Goal: Task Accomplishment & Management: Use online tool/utility

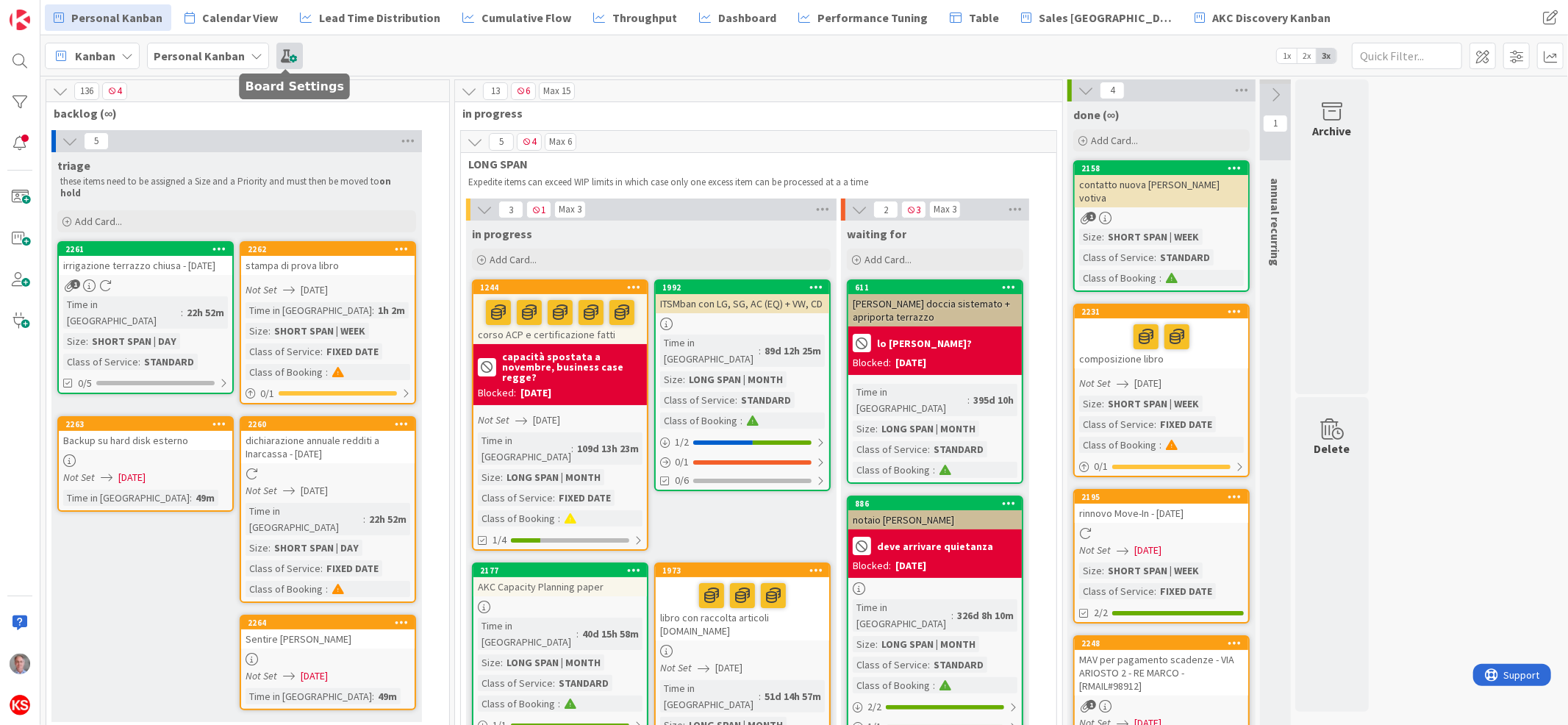
click at [289, 48] on span at bounding box center [289, 56] width 26 height 26
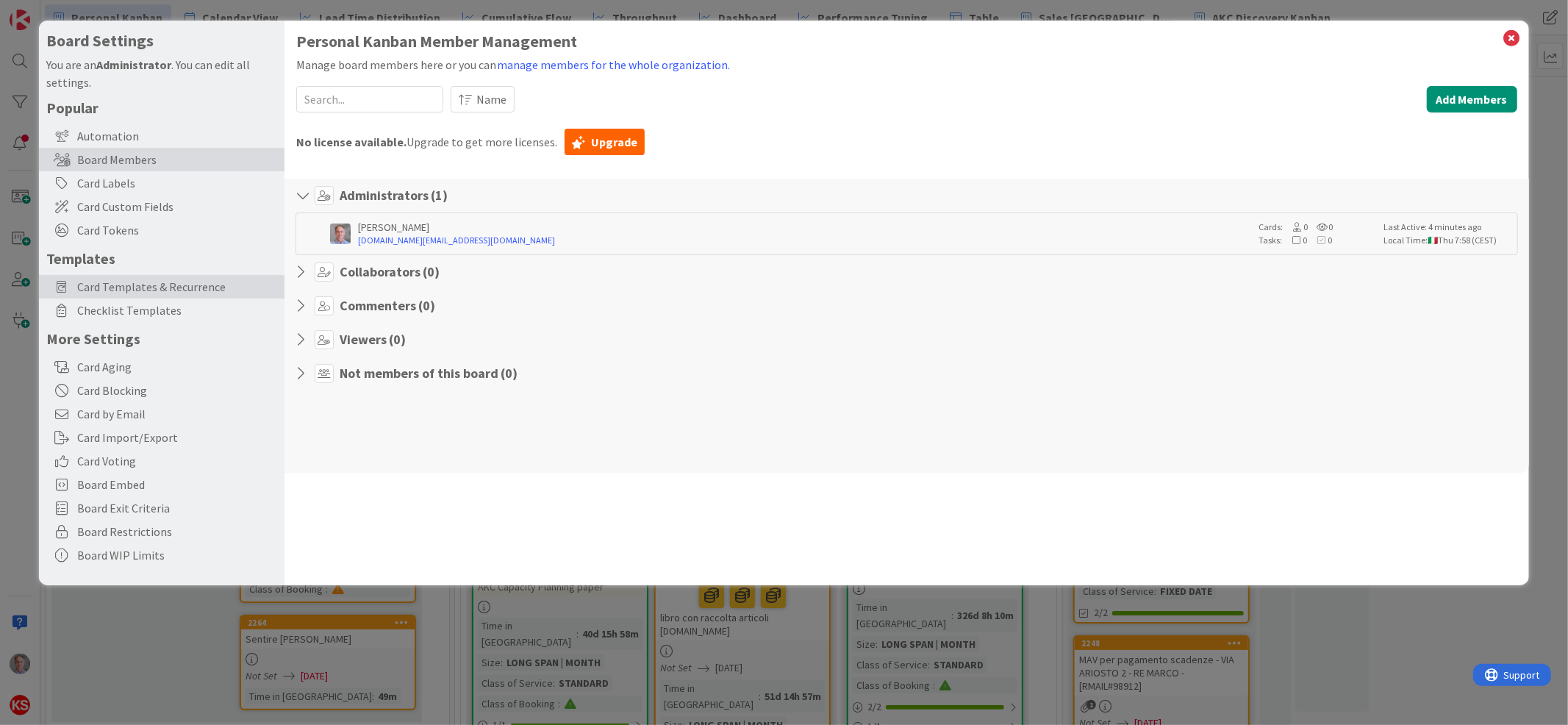
click at [214, 284] on span "Card Templates & Recurrence" at bounding box center [177, 287] width 200 height 17
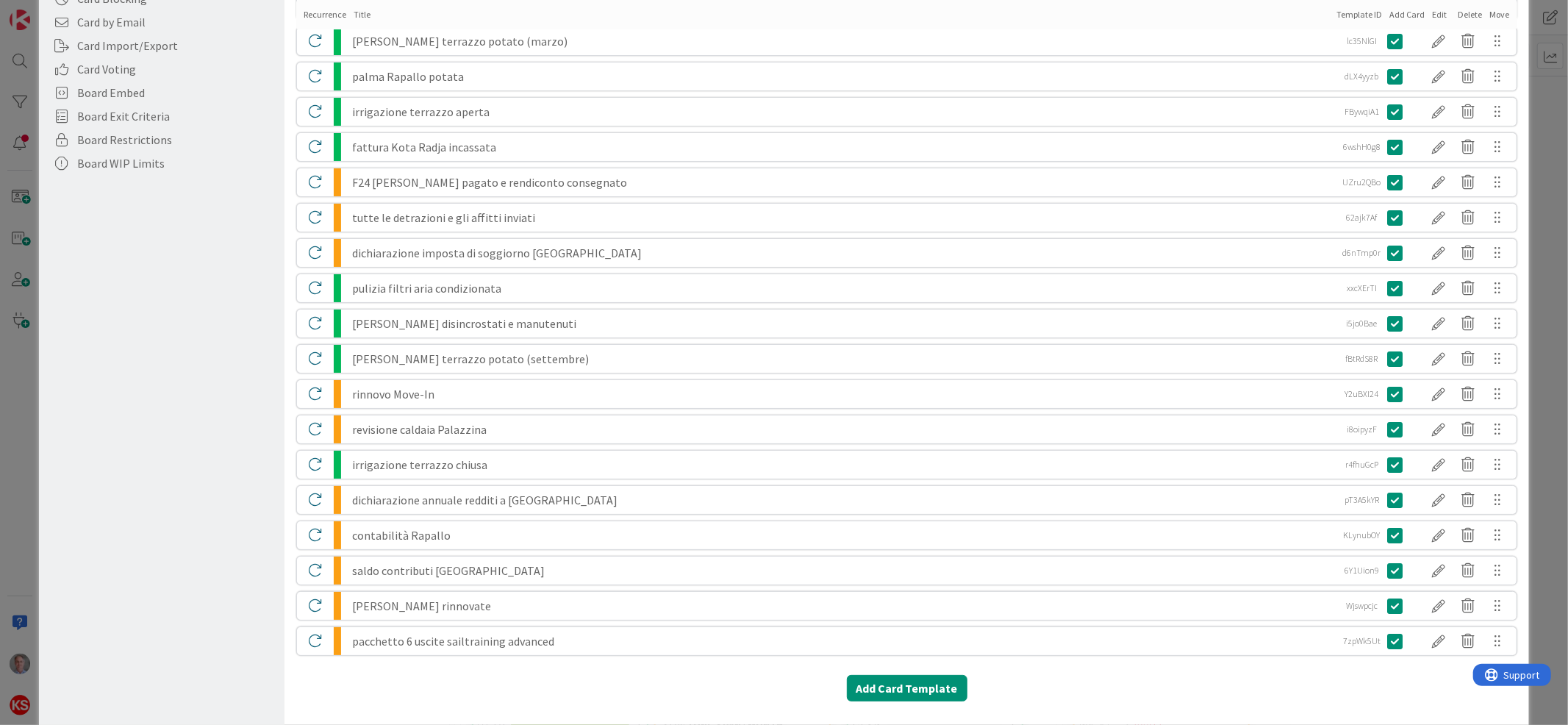
scroll to position [398, 0]
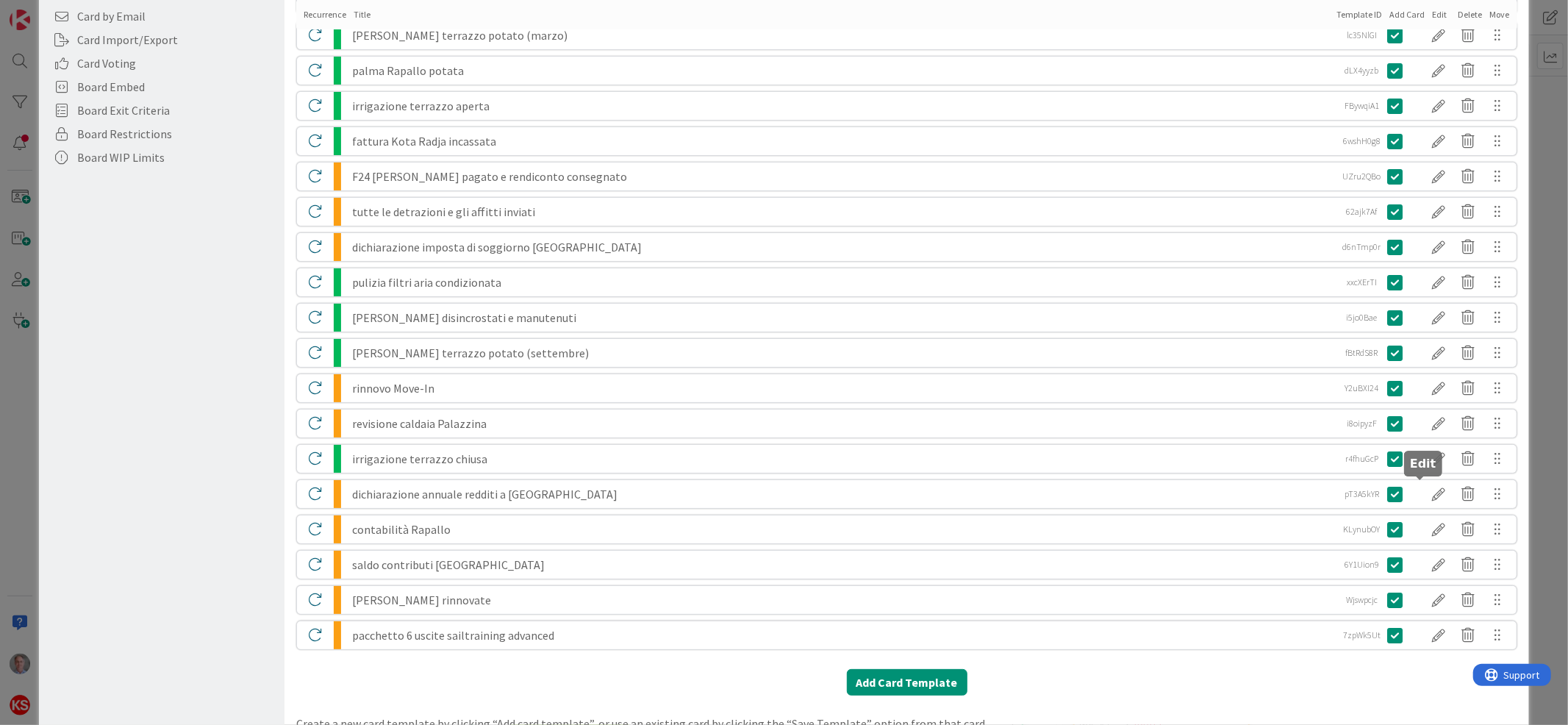
click at [1425, 495] on div at bounding box center [1439, 494] width 29 height 25
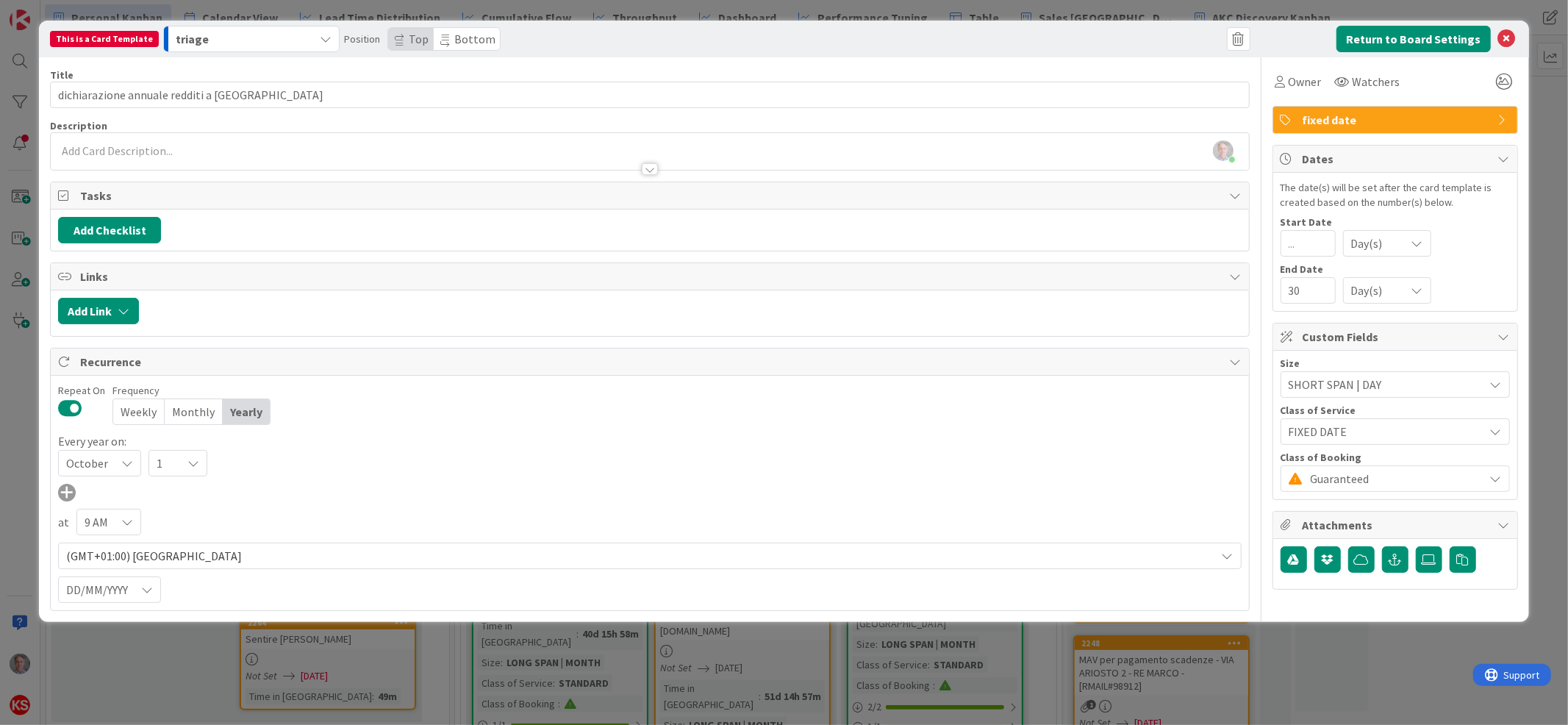
click at [1383, 387] on span "SHORT SPAN | DAY" at bounding box center [1383, 384] width 188 height 20
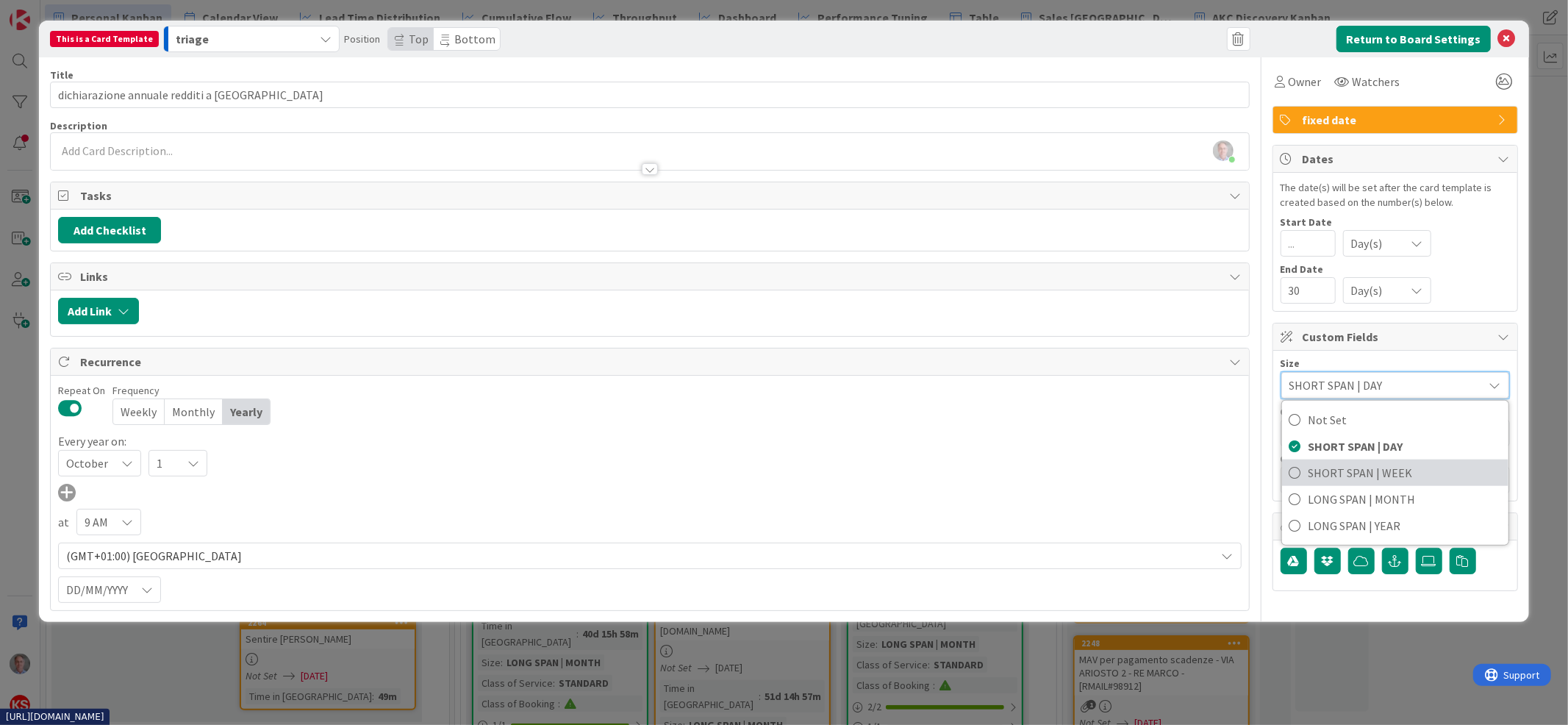
click at [1391, 472] on span "SHORT SPAN | WEEK" at bounding box center [1405, 472] width 192 height 22
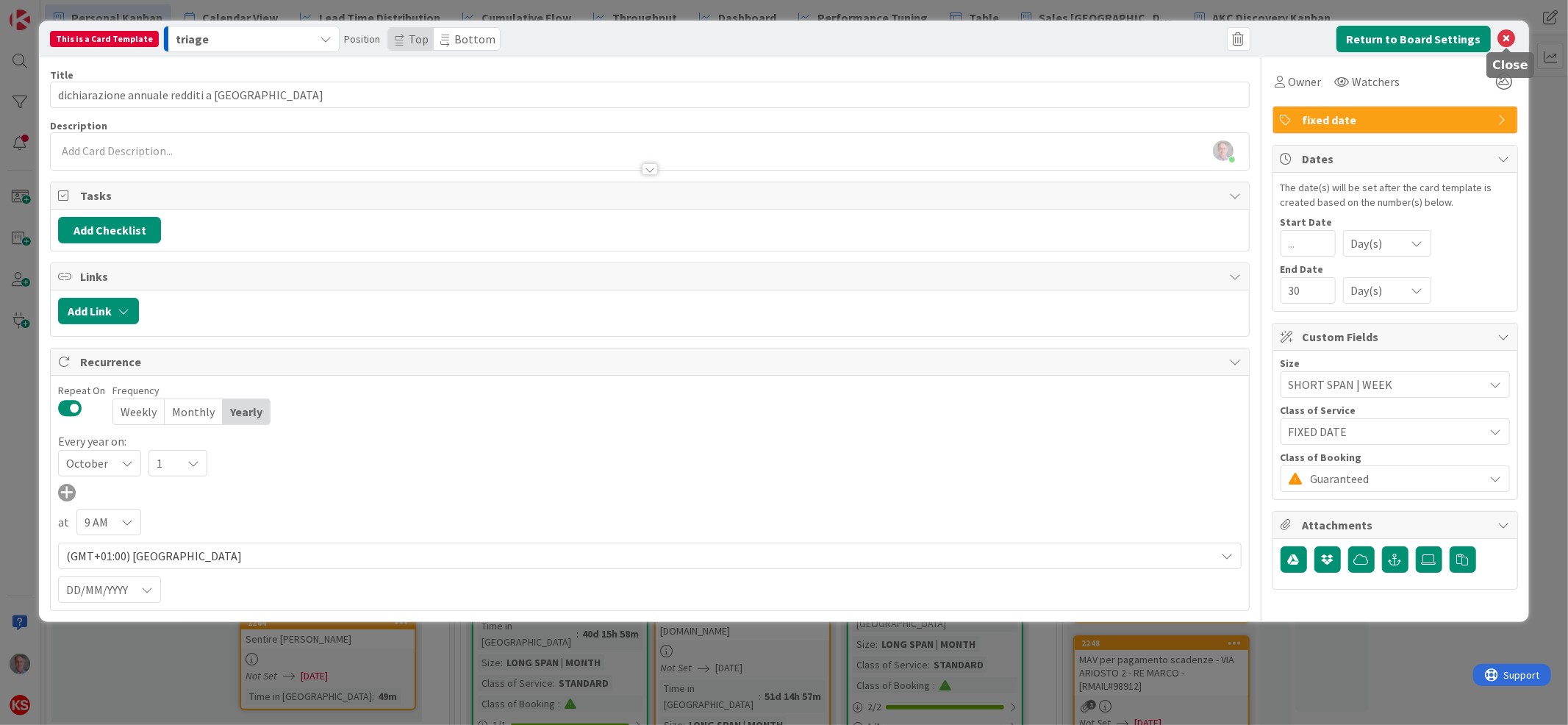
click at [1503, 33] on icon at bounding box center [1507, 38] width 17 height 17
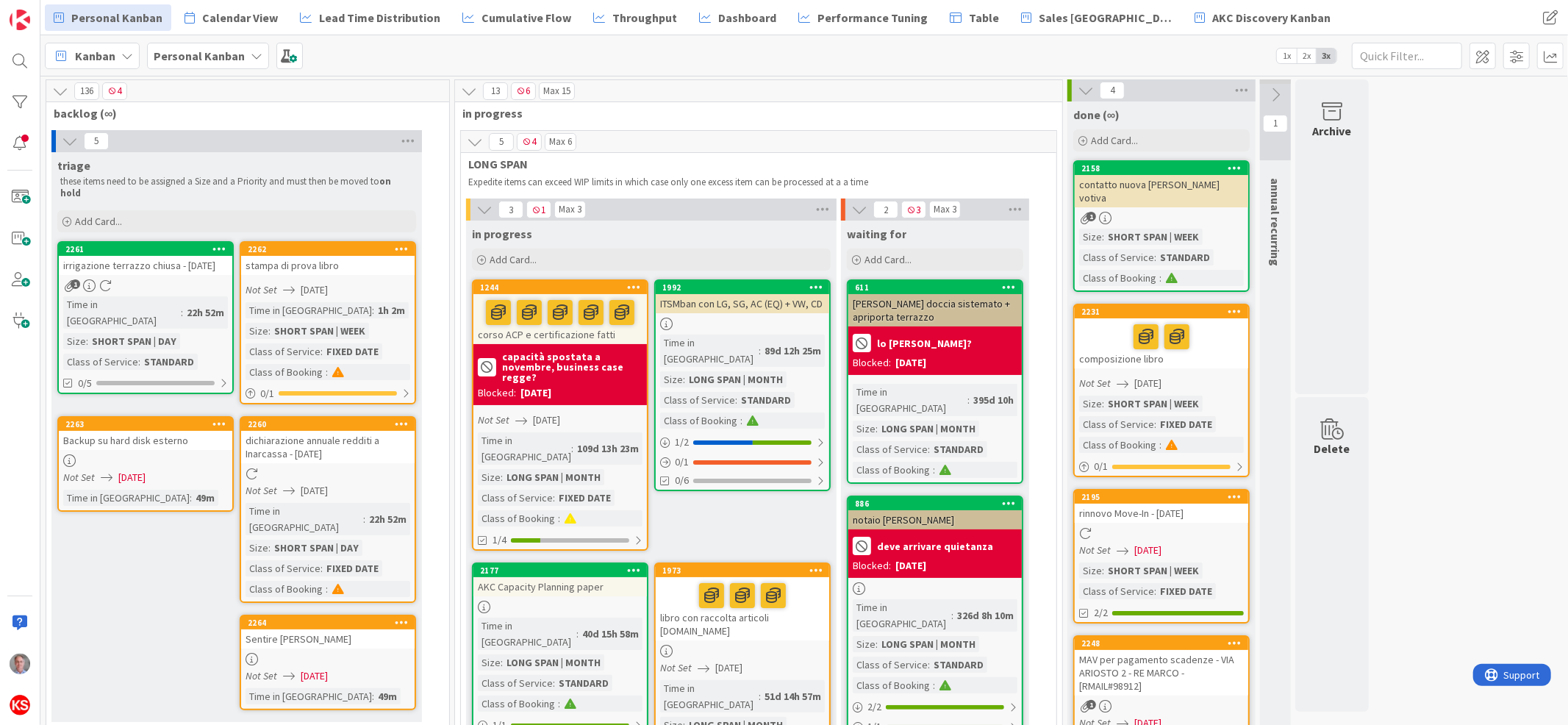
click at [398, 419] on icon at bounding box center [401, 424] width 14 height 11
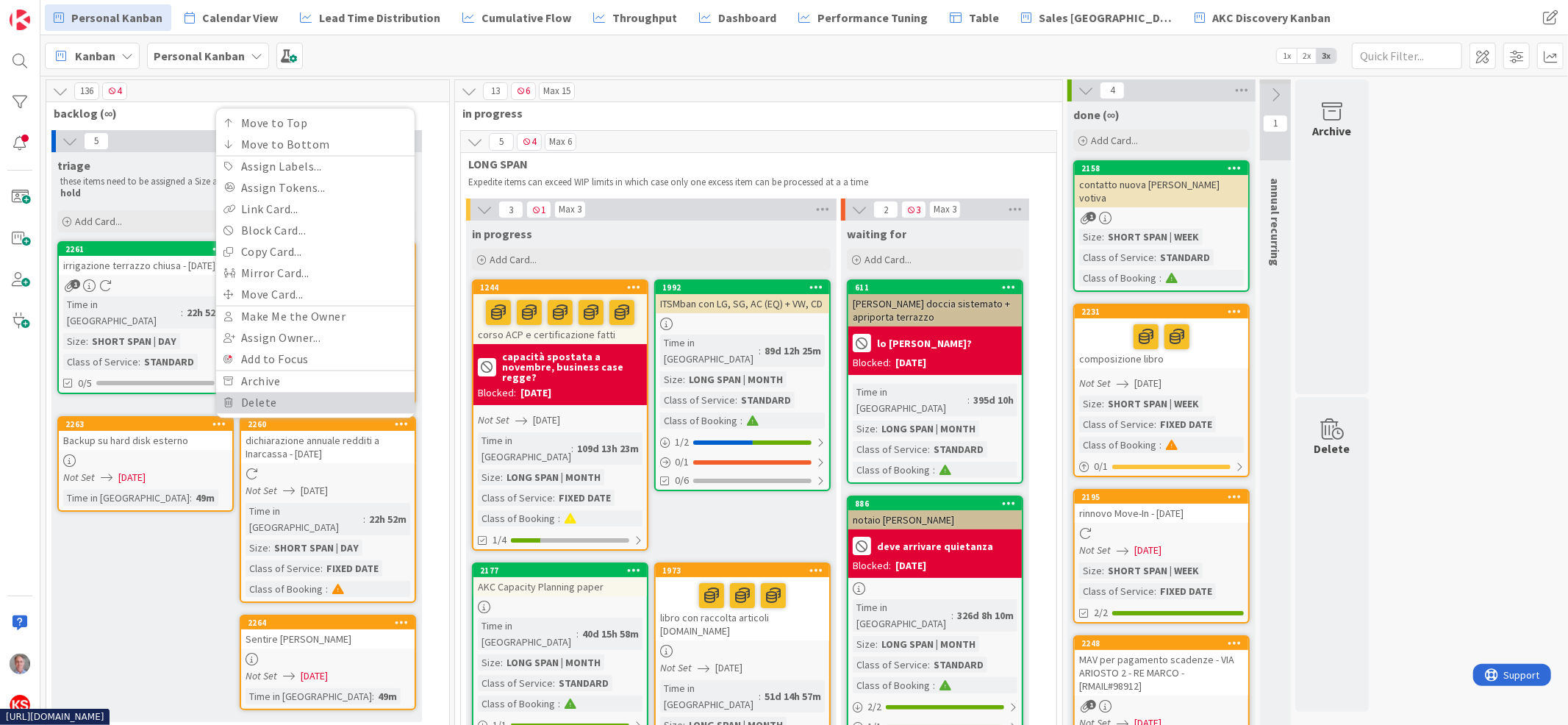
click at [370, 392] on link "Delete" at bounding box center [316, 402] width 198 height 21
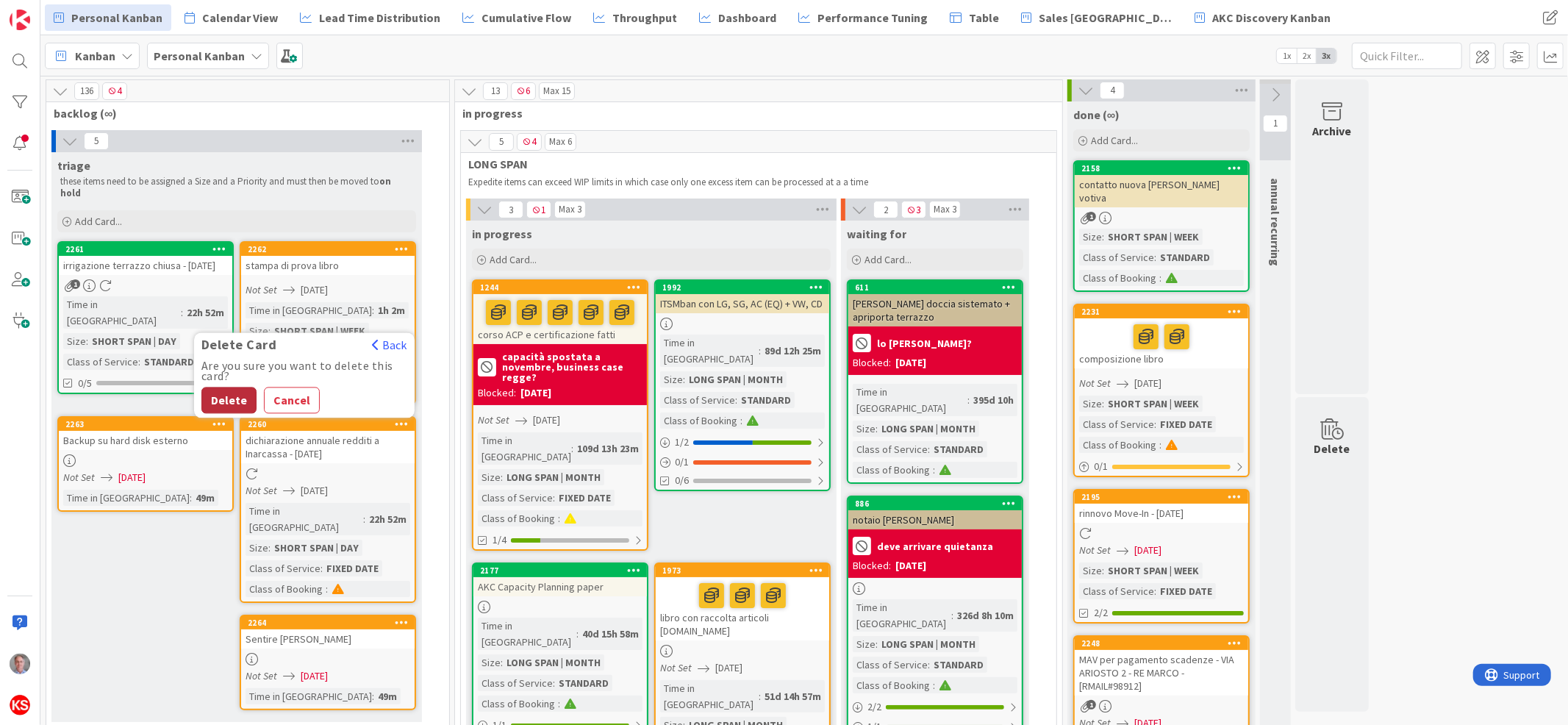
click at [225, 387] on button "Delete" at bounding box center [229, 400] width 55 height 26
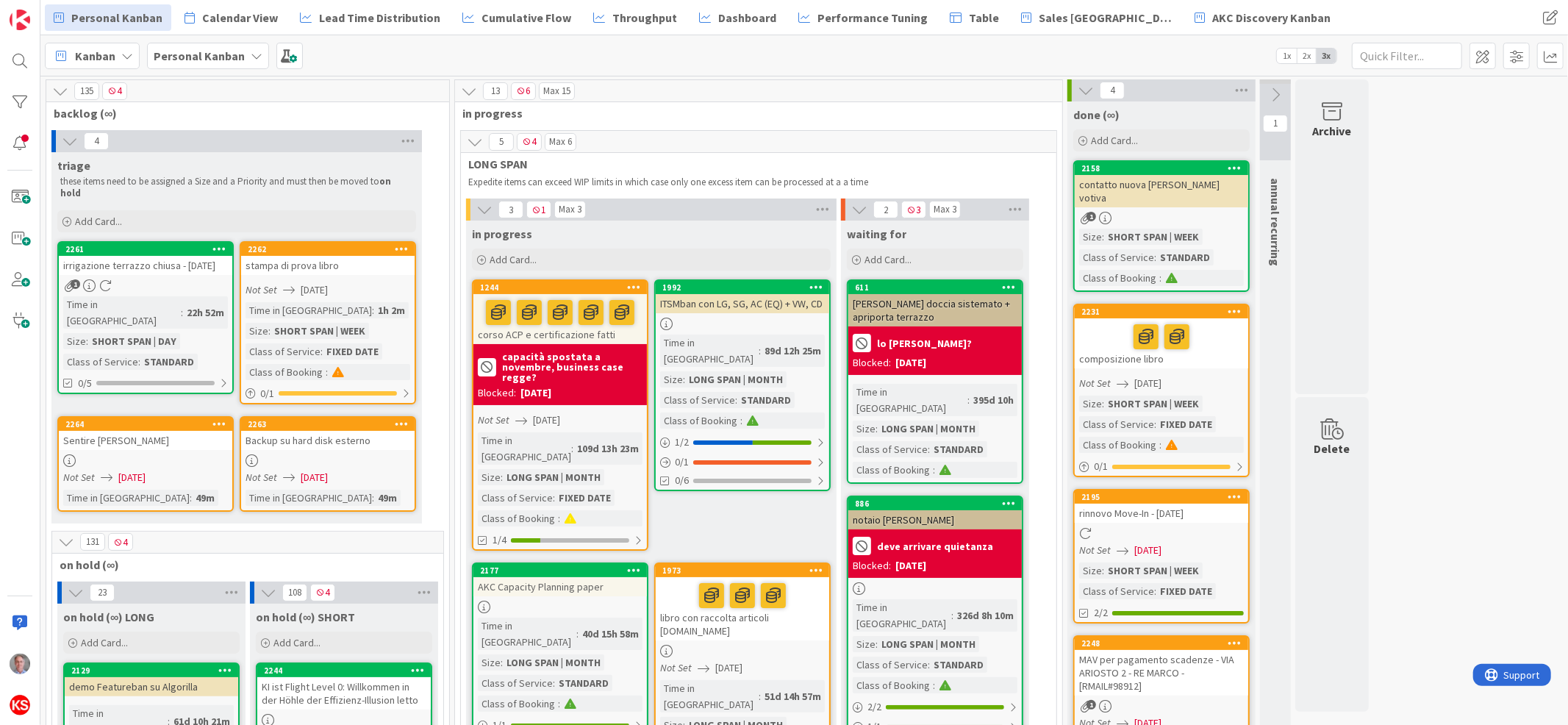
click at [382, 431] on div "Backup su hard disk esterno" at bounding box center [328, 440] width 174 height 19
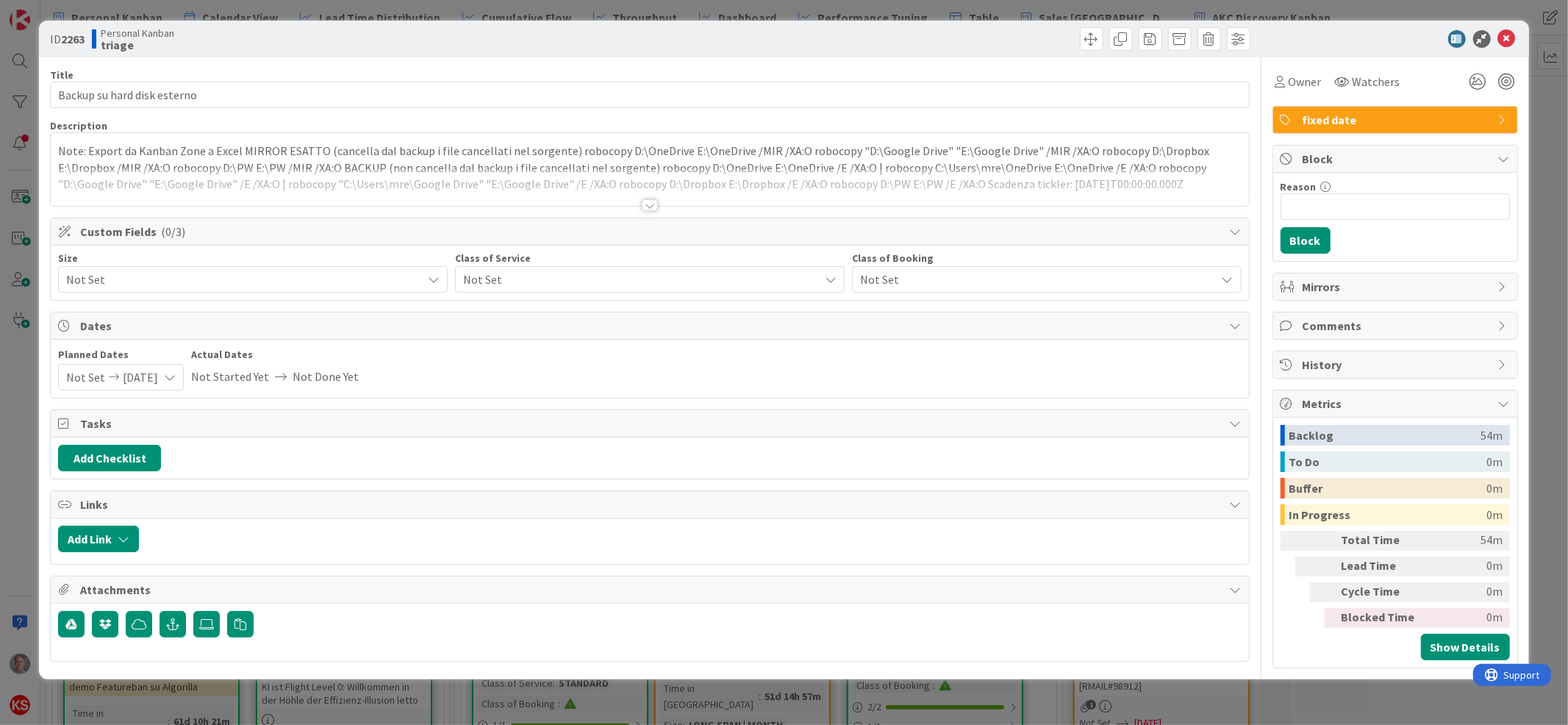
click at [531, 270] on span "Not Set" at bounding box center [637, 279] width 349 height 20
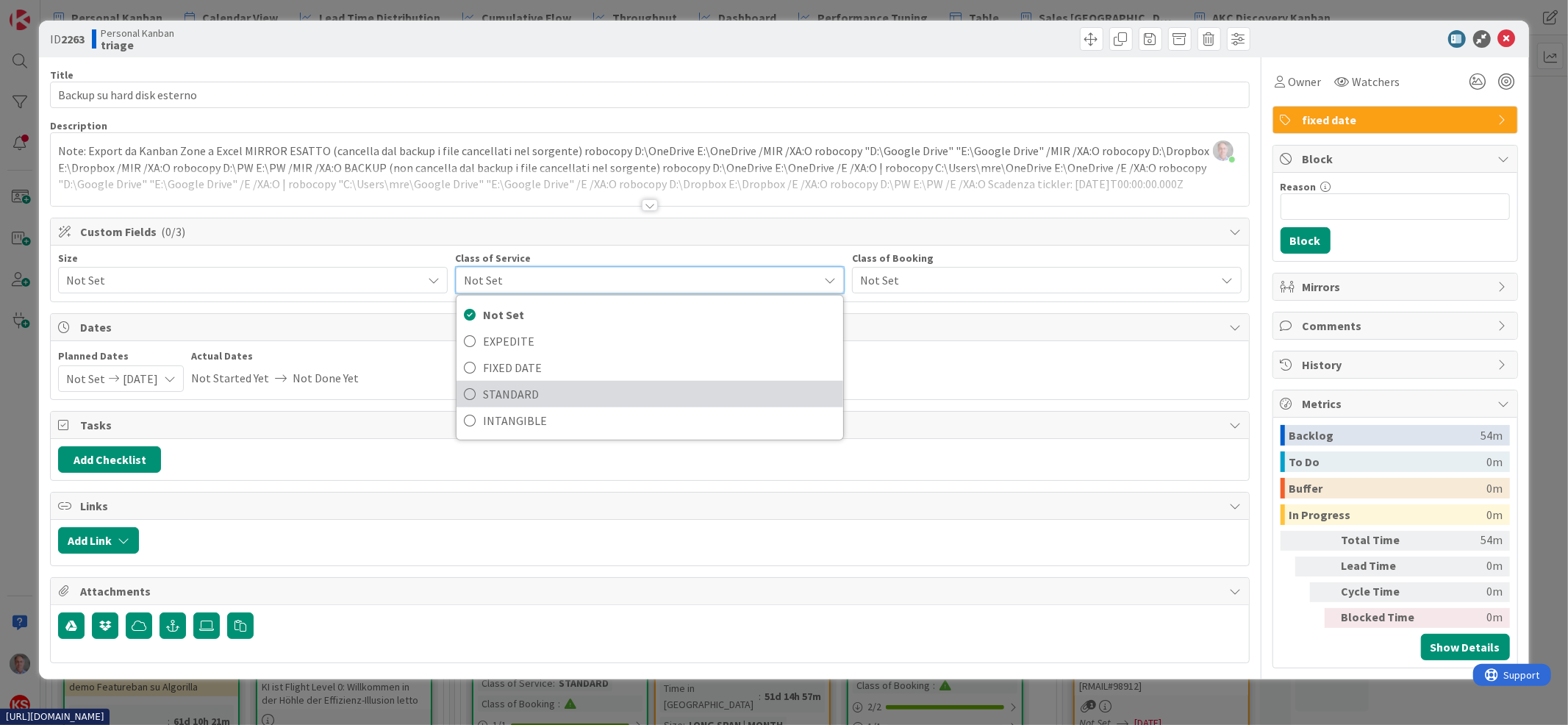
click at [516, 387] on span "STANDARD" at bounding box center [660, 394] width 353 height 22
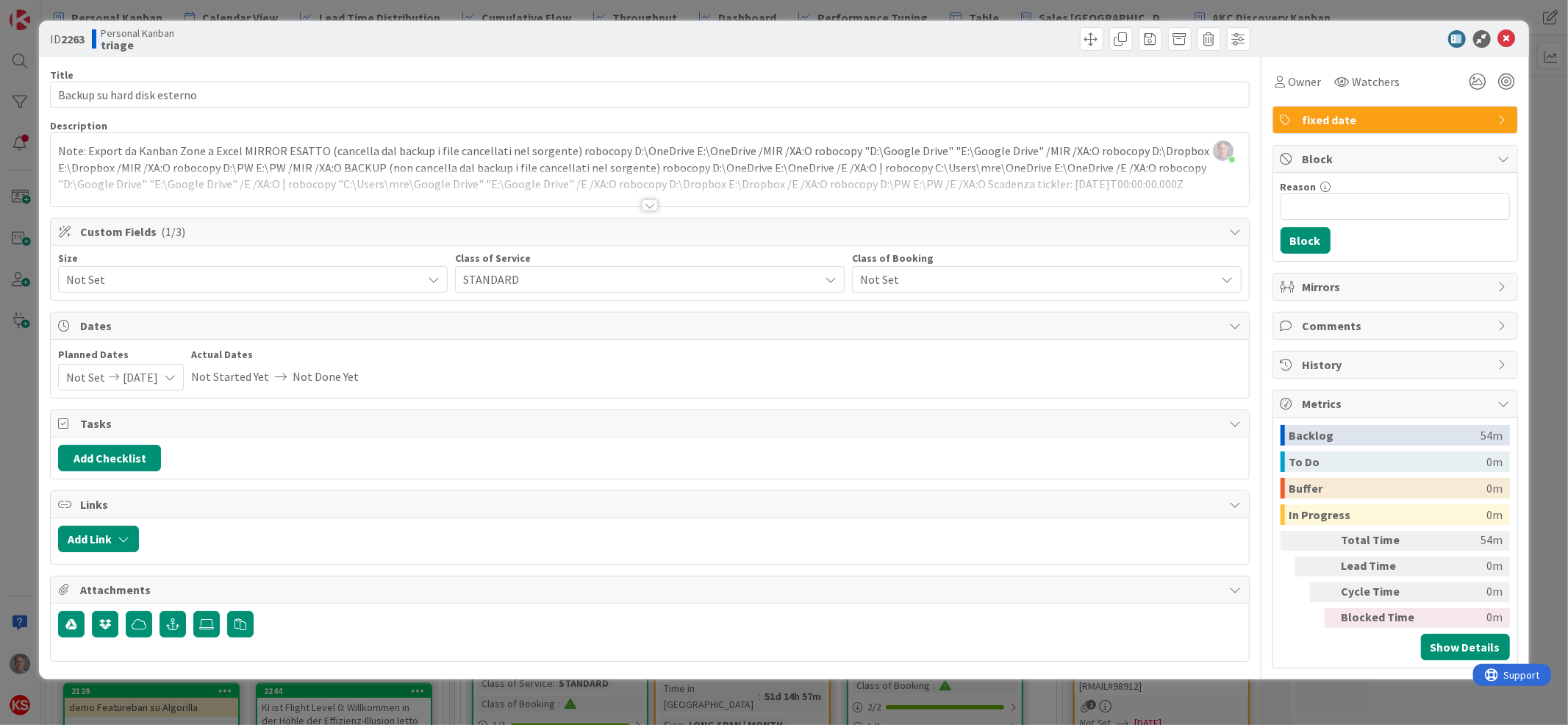
click at [534, 284] on span "STANDARD" at bounding box center [637, 279] width 349 height 20
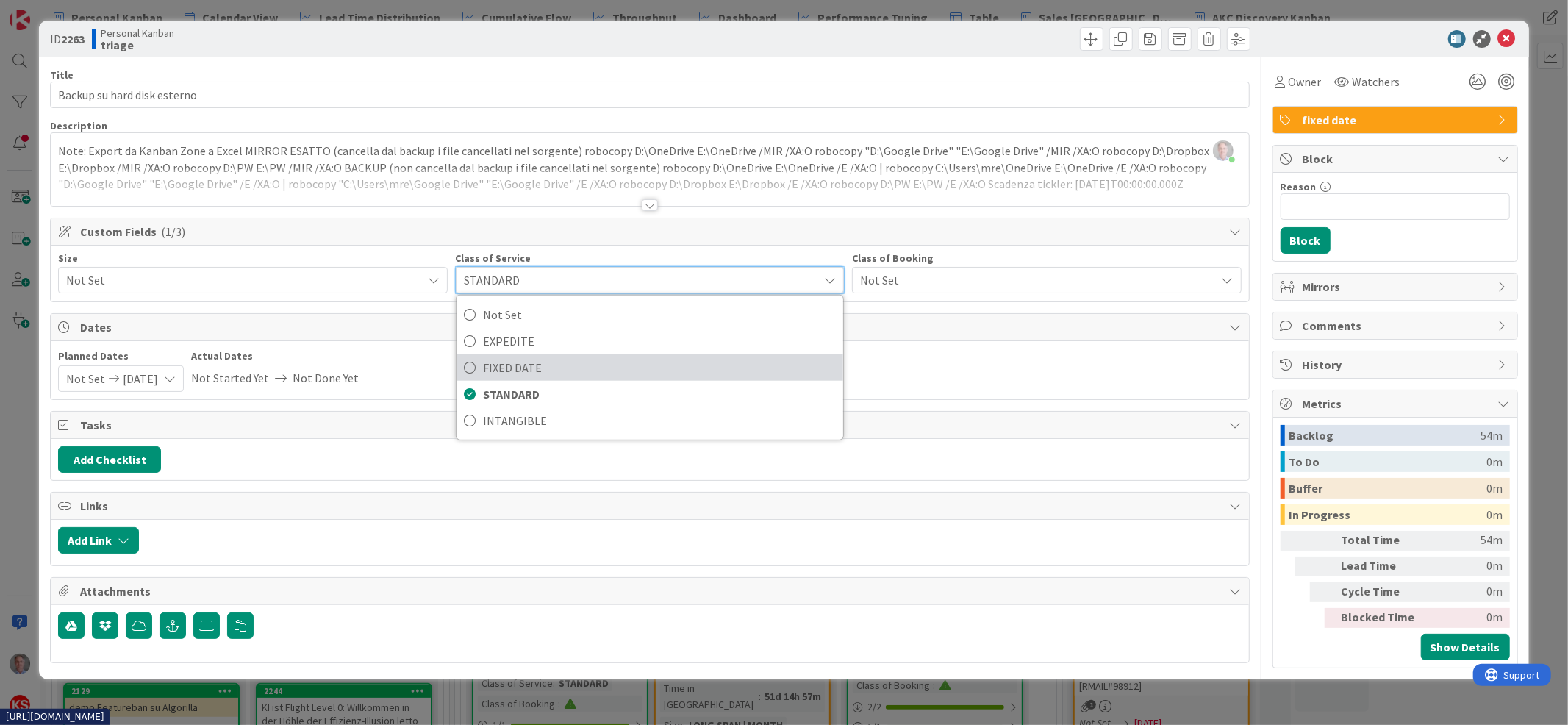
click at [531, 374] on span "FIXED DATE" at bounding box center [660, 367] width 353 height 22
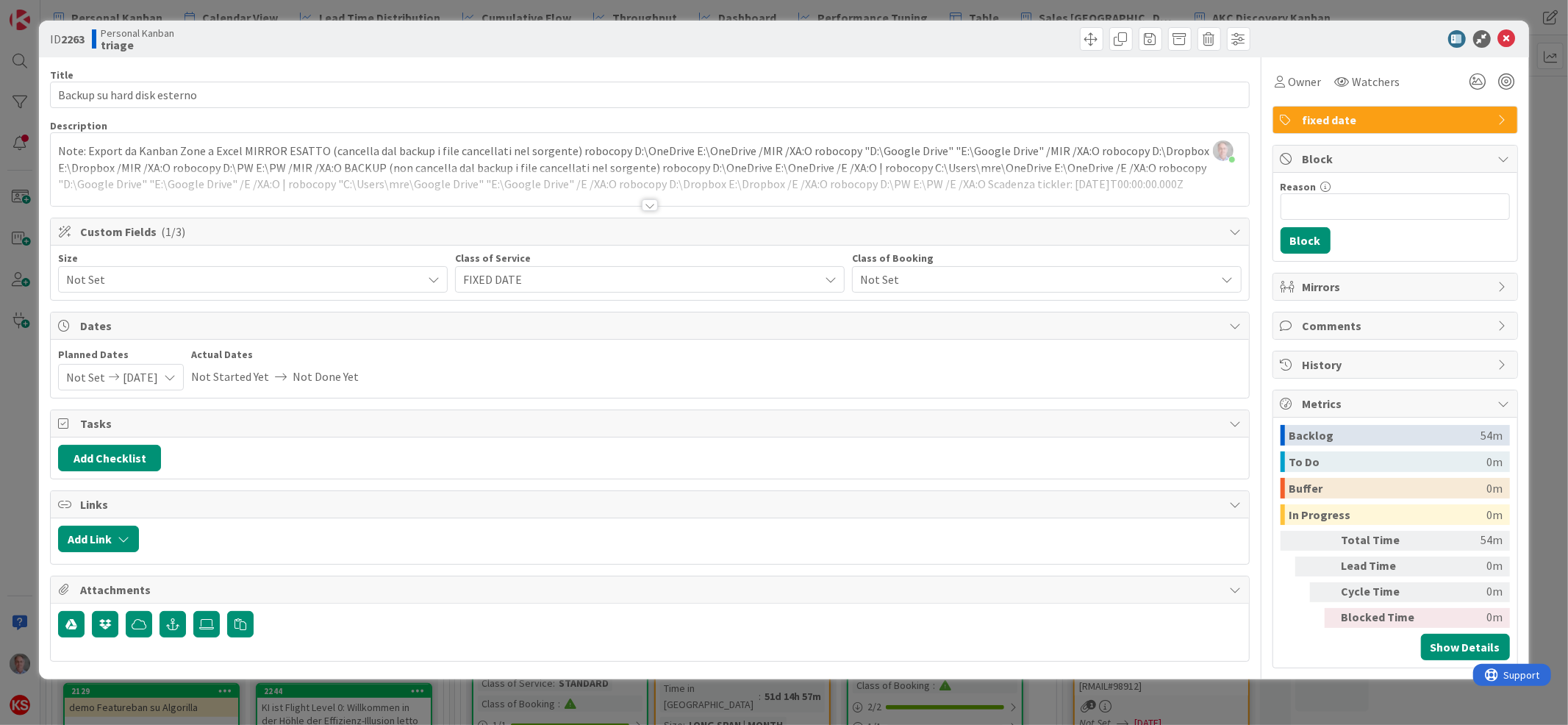
click at [349, 281] on span "Not Set" at bounding box center [241, 279] width 349 height 20
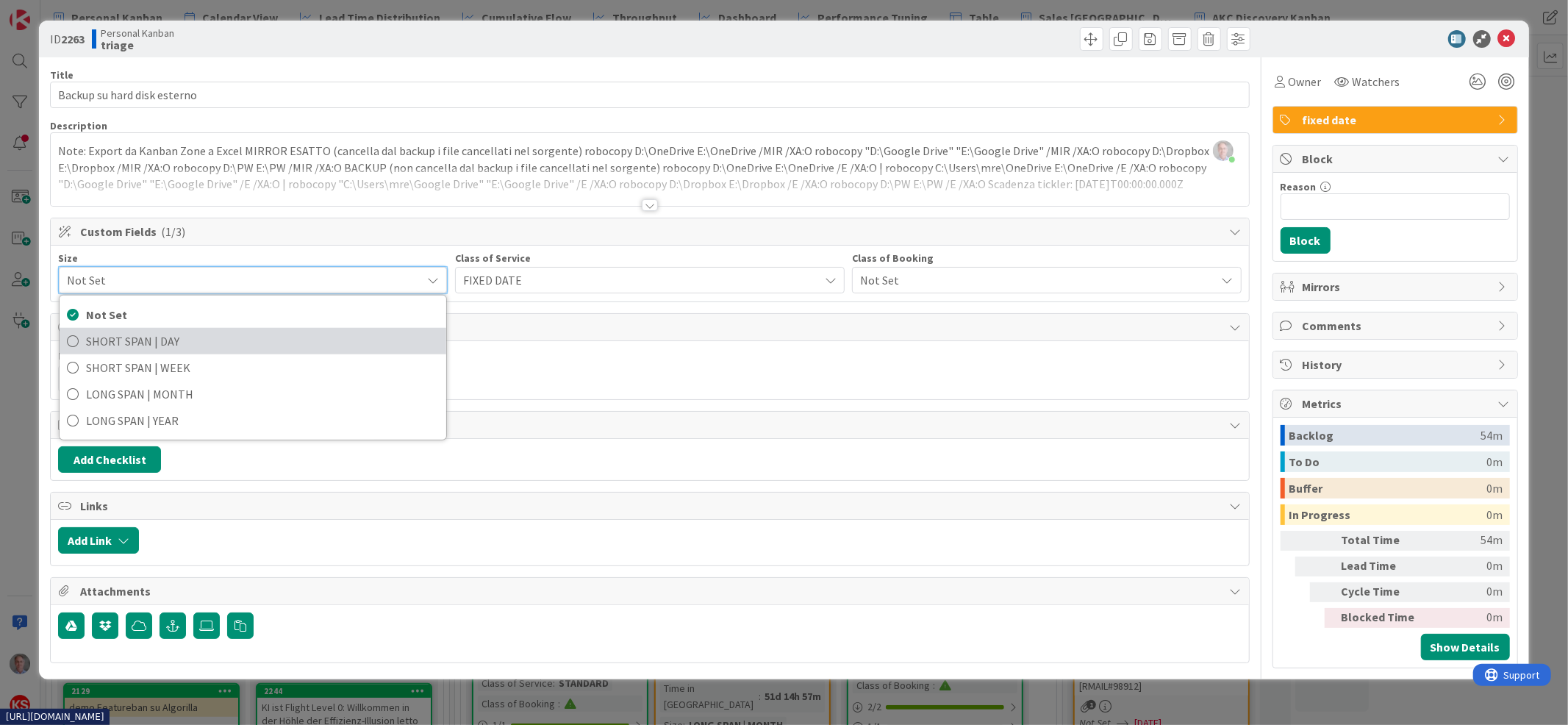
click at [308, 340] on span "SHORT SPAN | DAY" at bounding box center [262, 341] width 353 height 22
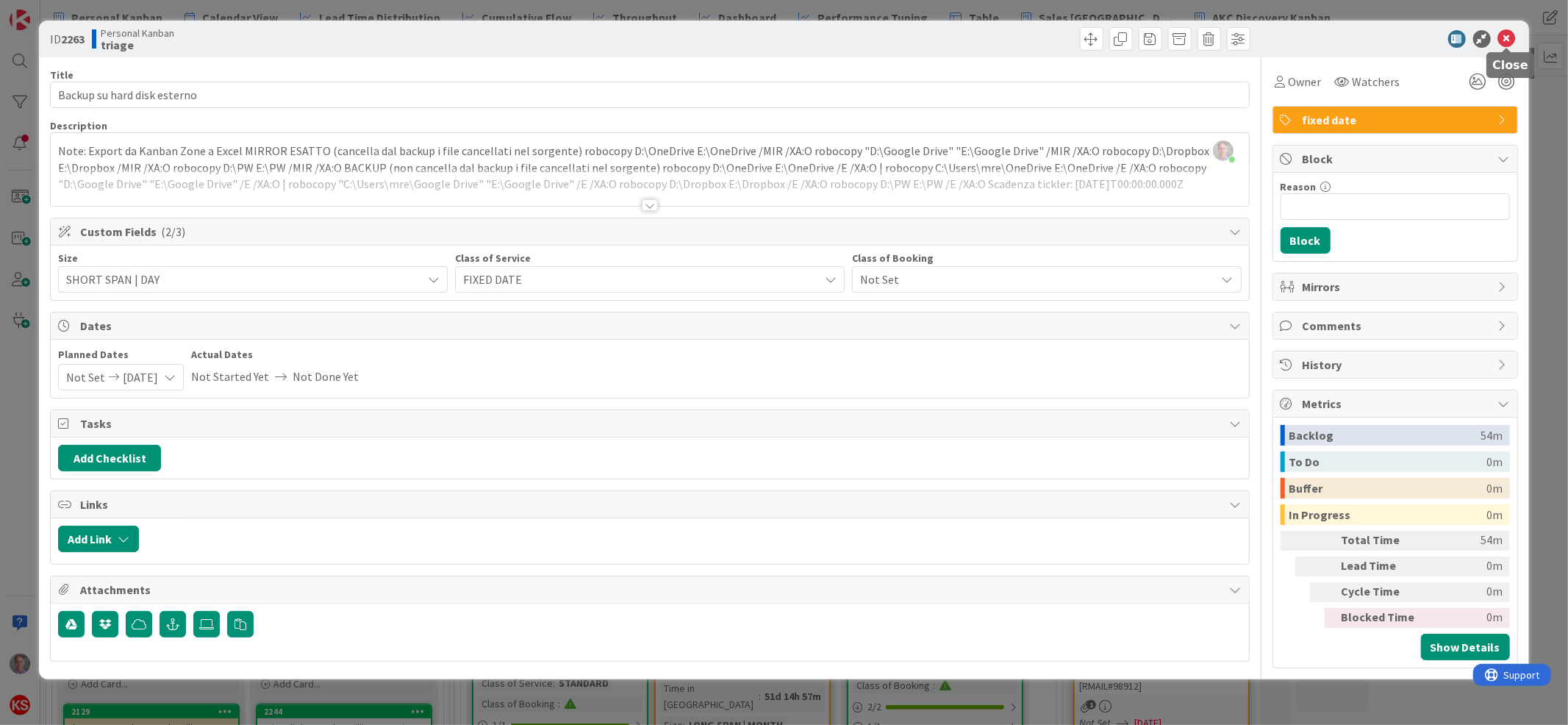
click at [1508, 34] on icon at bounding box center [1507, 38] width 17 height 17
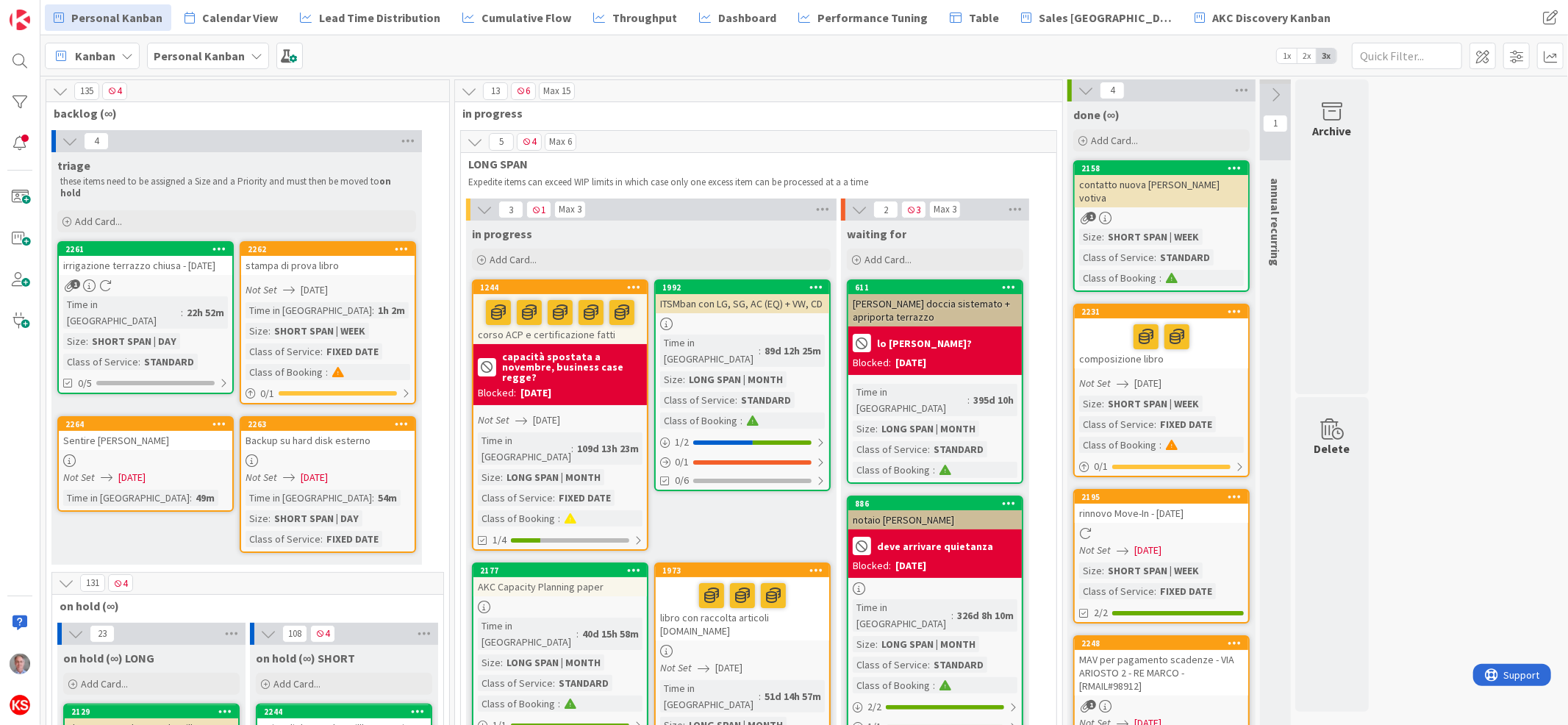
click at [174, 431] on div "Sentire [PERSON_NAME]" at bounding box center [145, 440] width 174 height 19
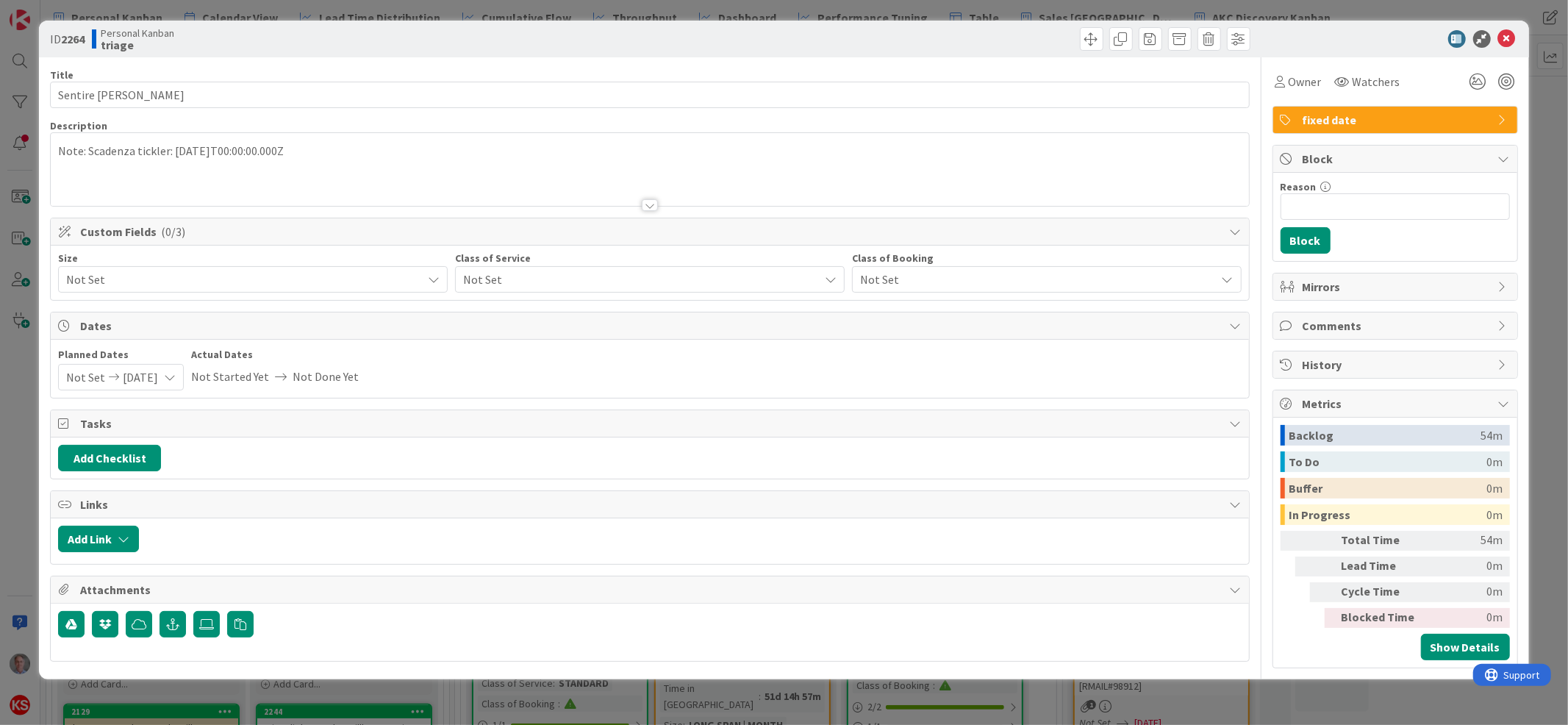
click at [281, 284] on span "Not Set" at bounding box center [241, 279] width 349 height 20
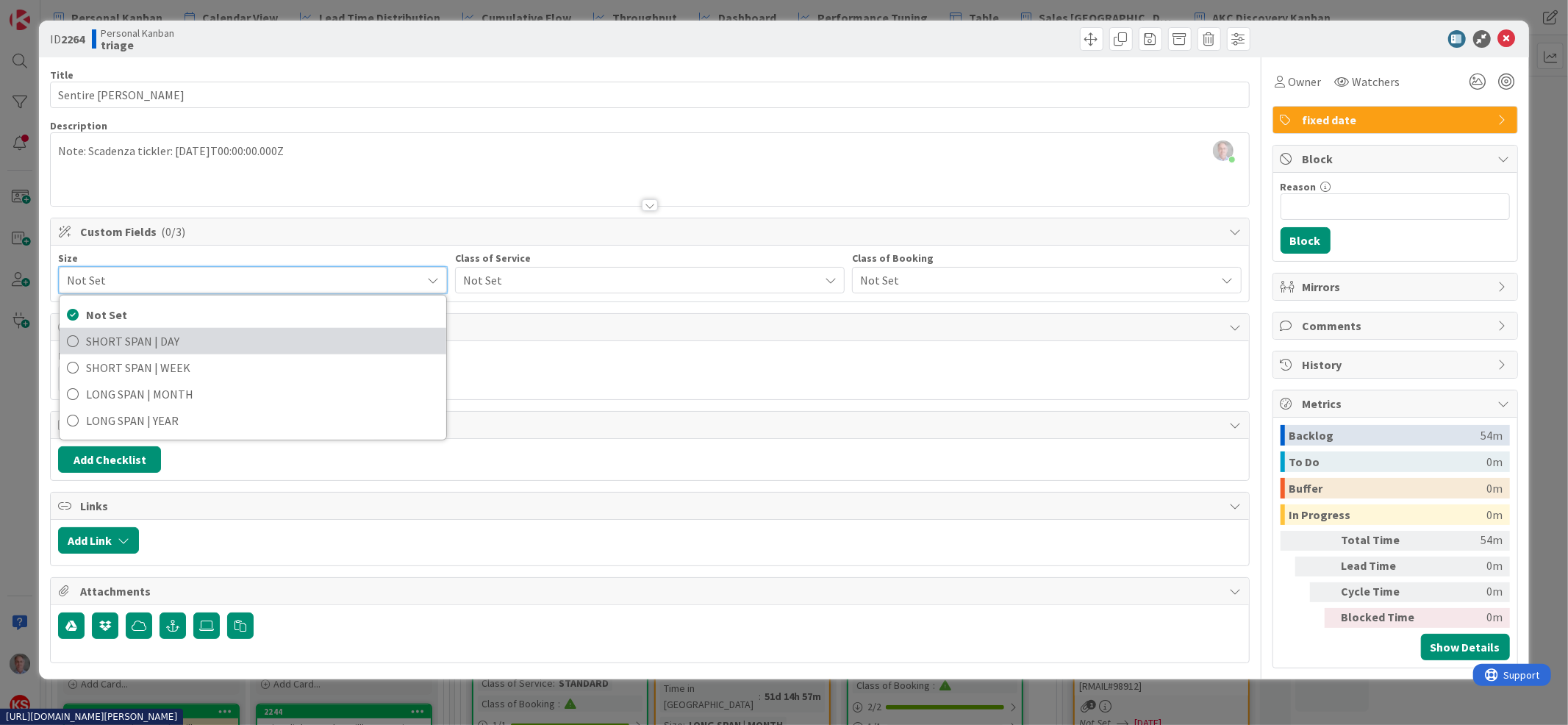
click at [241, 345] on span "SHORT SPAN | DAY" at bounding box center [262, 341] width 353 height 22
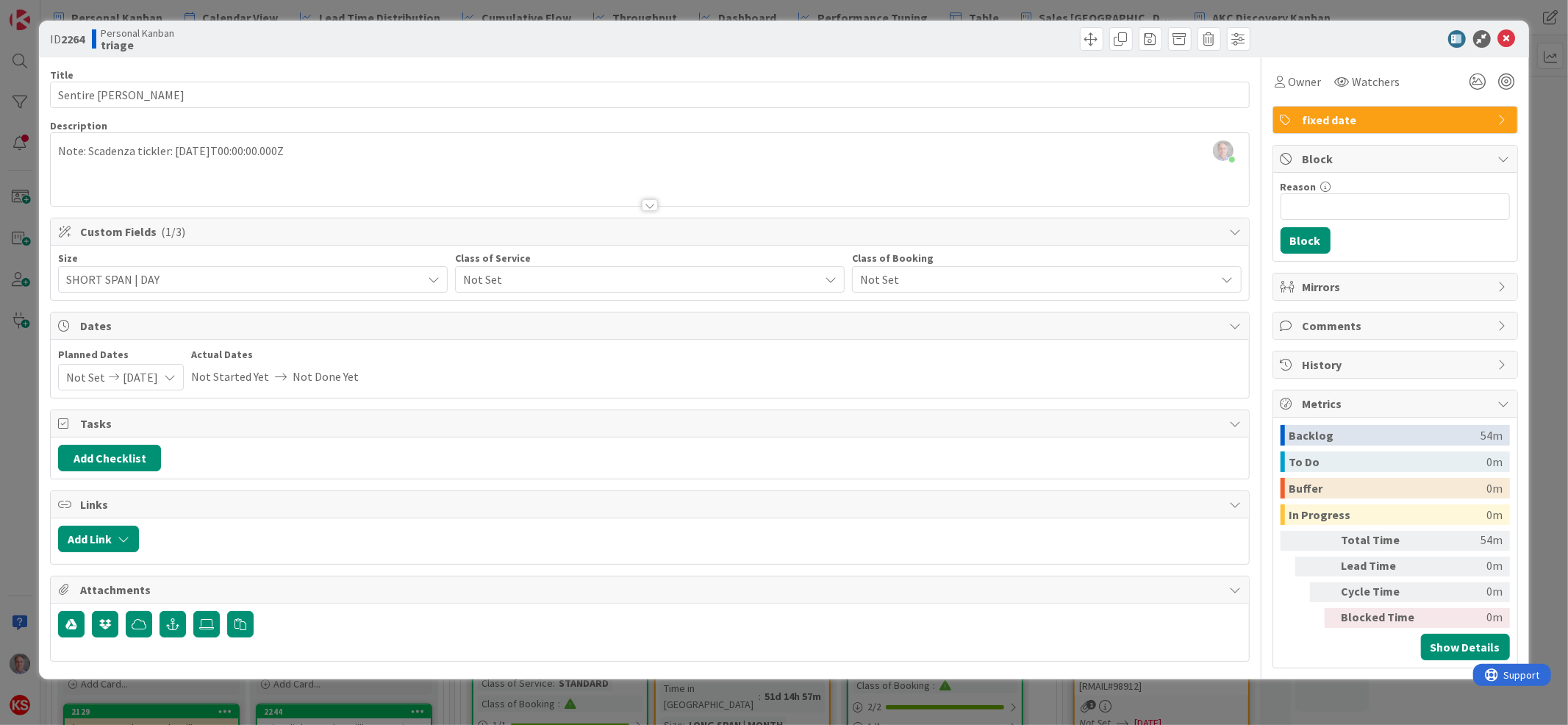
click at [487, 275] on span "Not Set" at bounding box center [637, 279] width 349 height 20
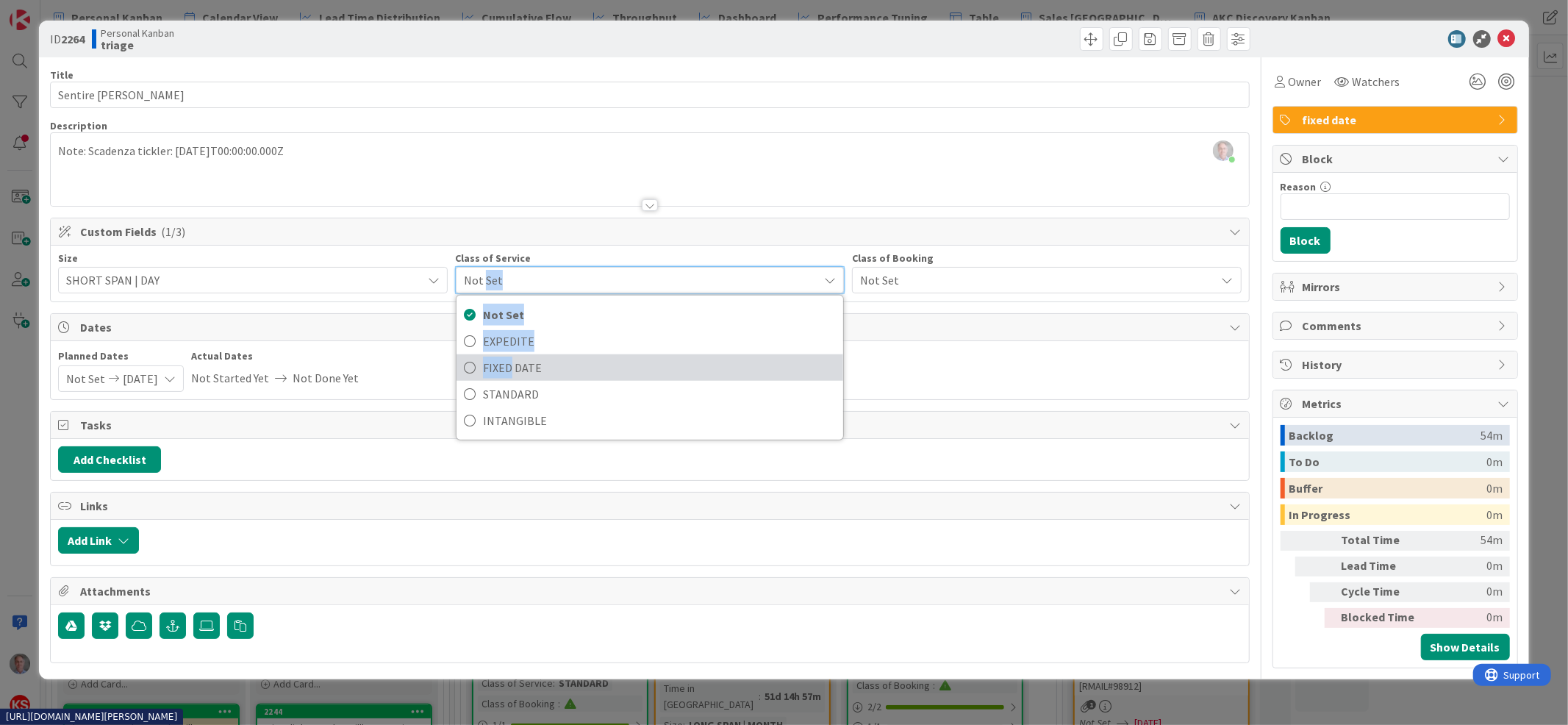
drag, startPoint x: 487, startPoint y: 275, endPoint x: 504, endPoint y: 364, distance: 90.6
click at [504, 294] on div "Not Set Not Set EXPEDITE FIXED DATE STANDARD INTANGIBLE" at bounding box center [650, 280] width 389 height 28
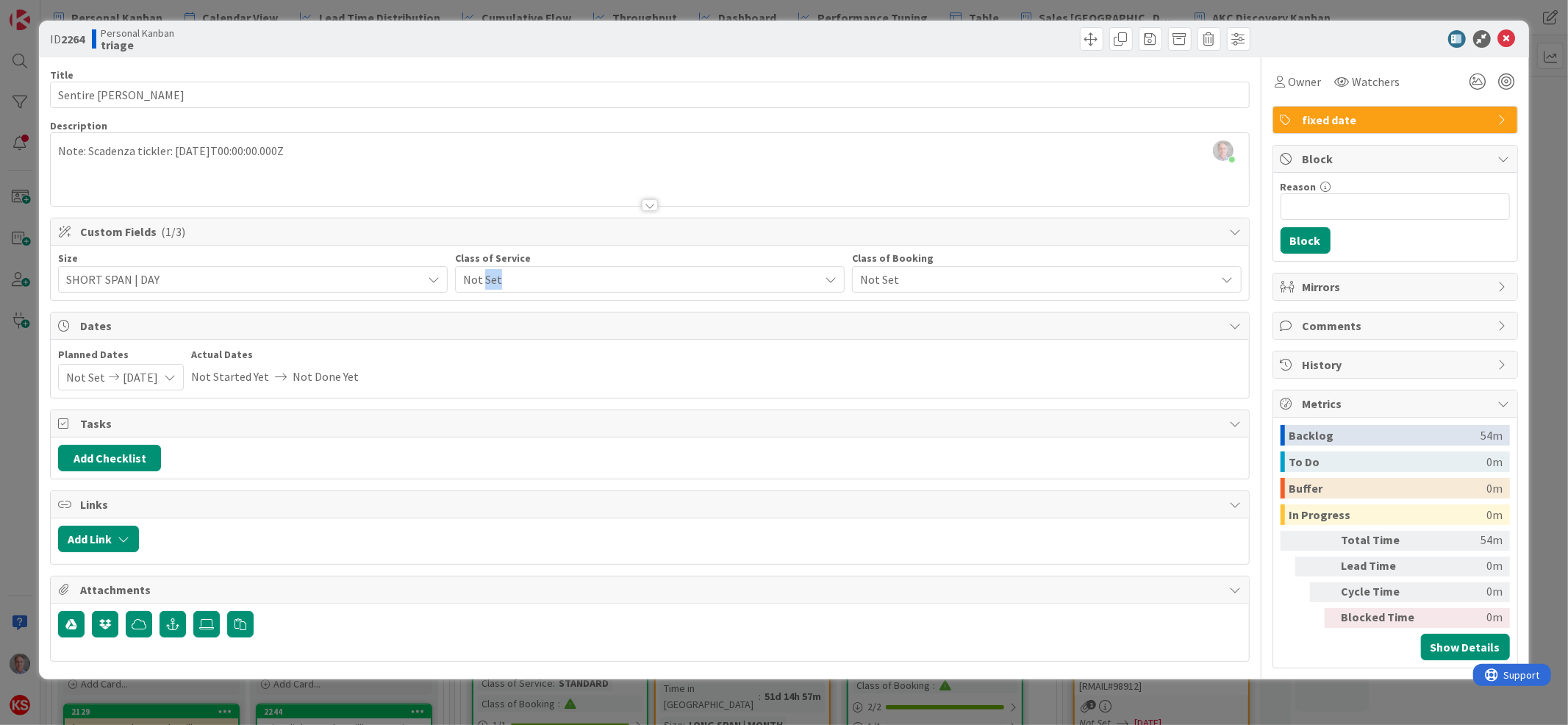
click at [546, 273] on span "Not Set" at bounding box center [637, 279] width 349 height 20
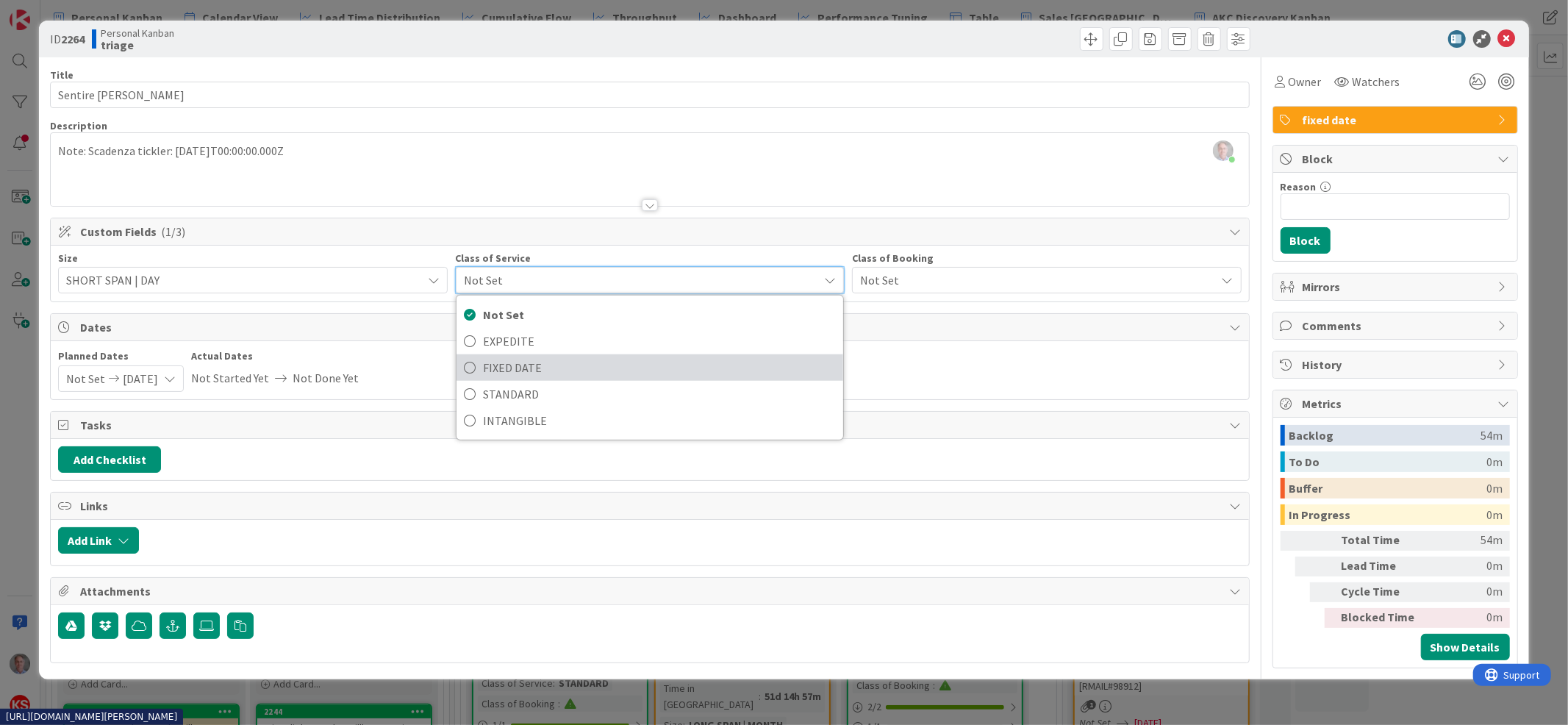
click at [536, 367] on span "FIXED DATE" at bounding box center [660, 367] width 353 height 22
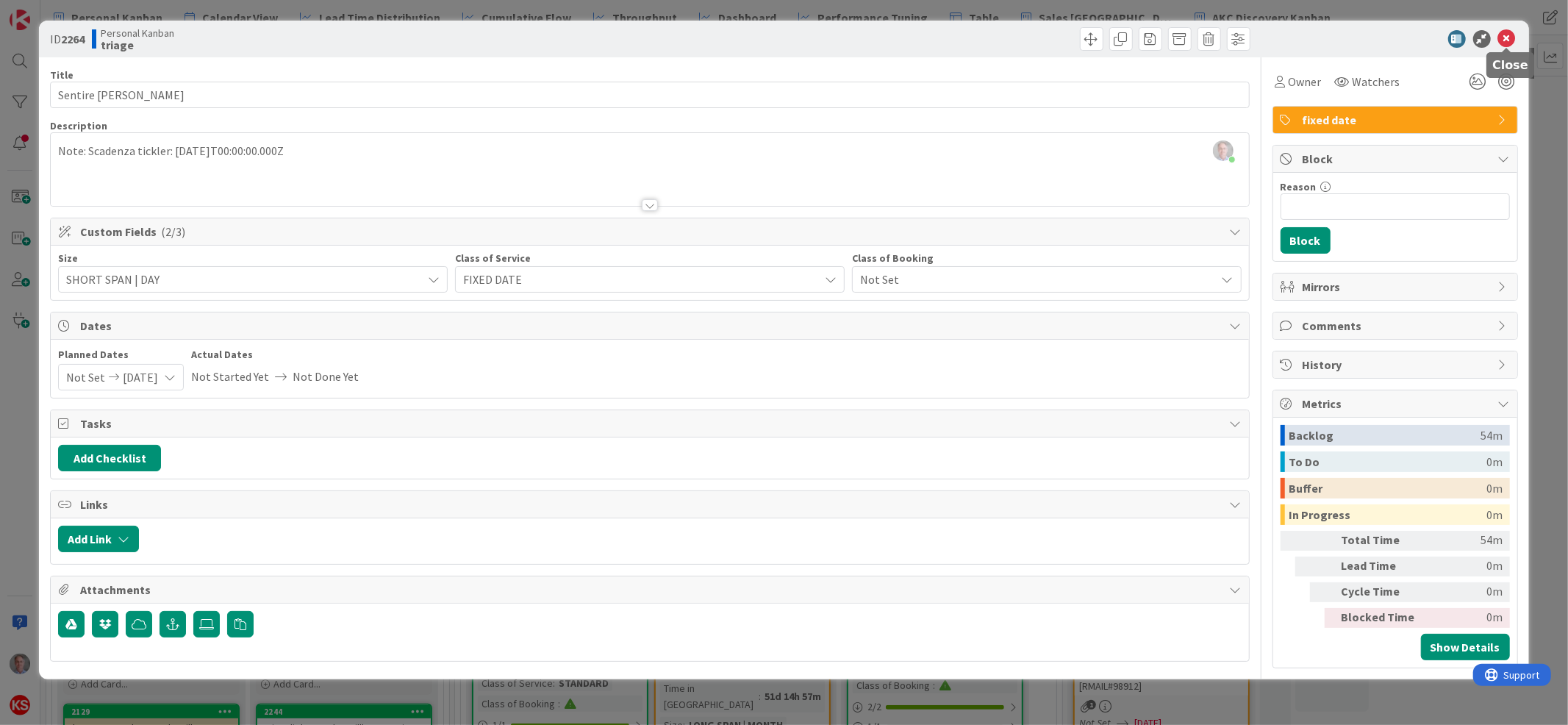
click at [1512, 38] on icon at bounding box center [1507, 38] width 17 height 17
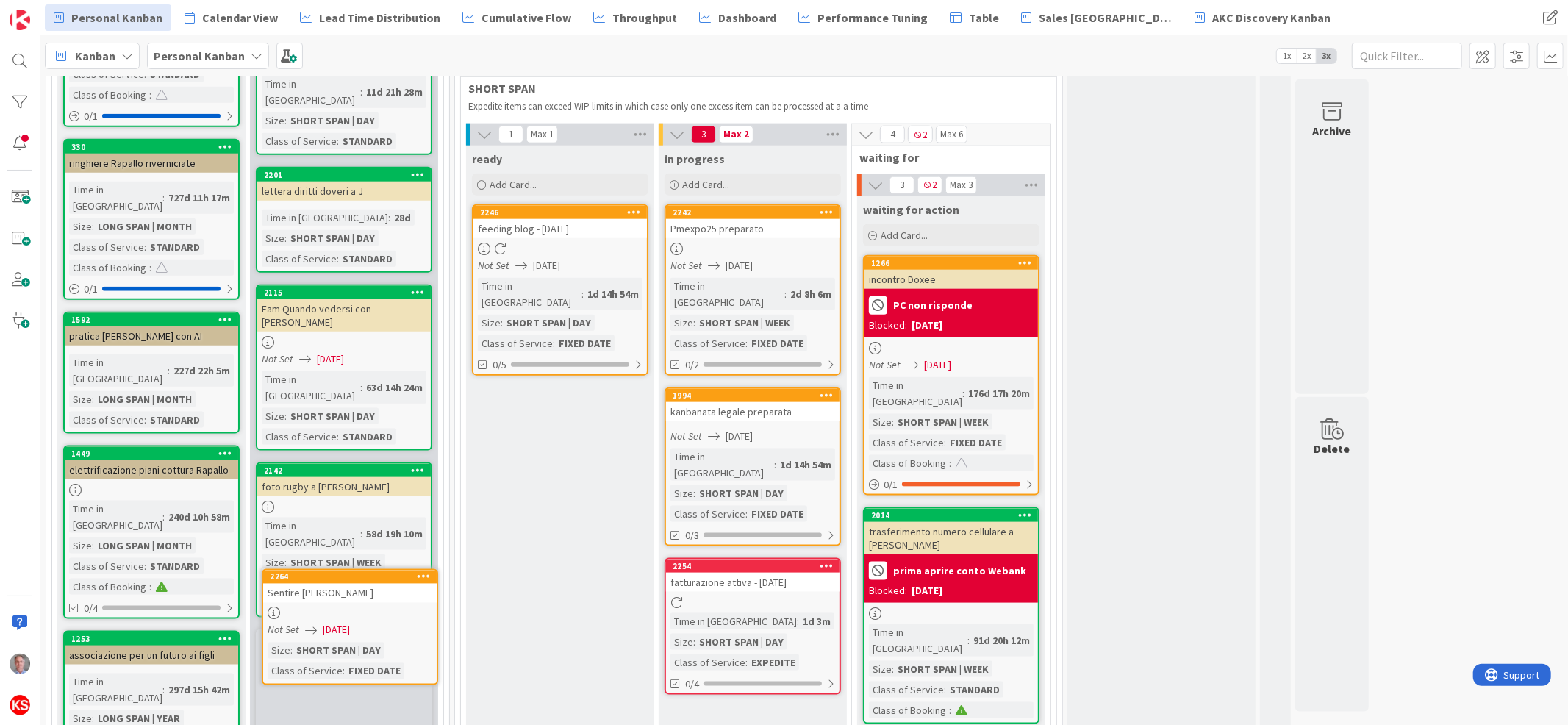
scroll to position [1473, 0]
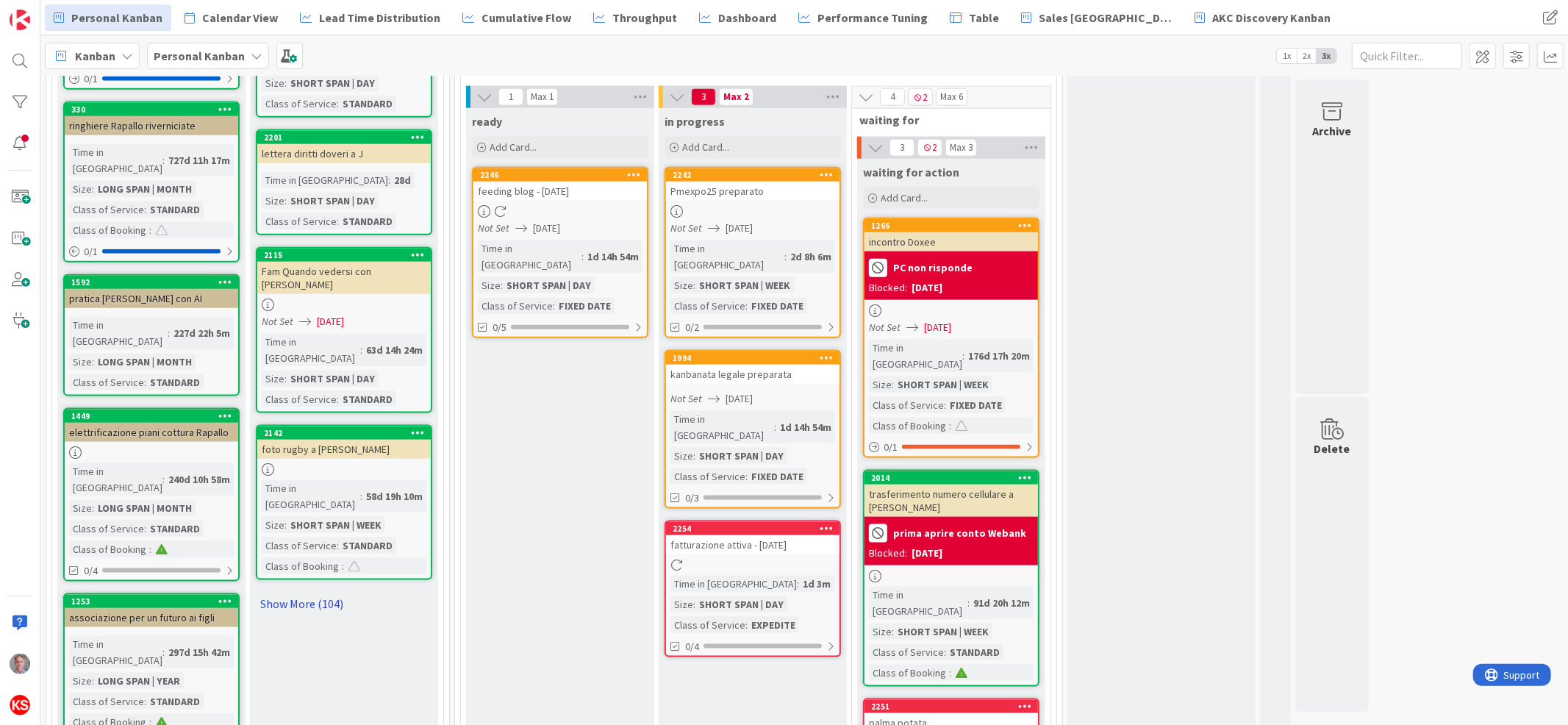
click at [334, 592] on link "Show More (104)" at bounding box center [344, 603] width 177 height 23
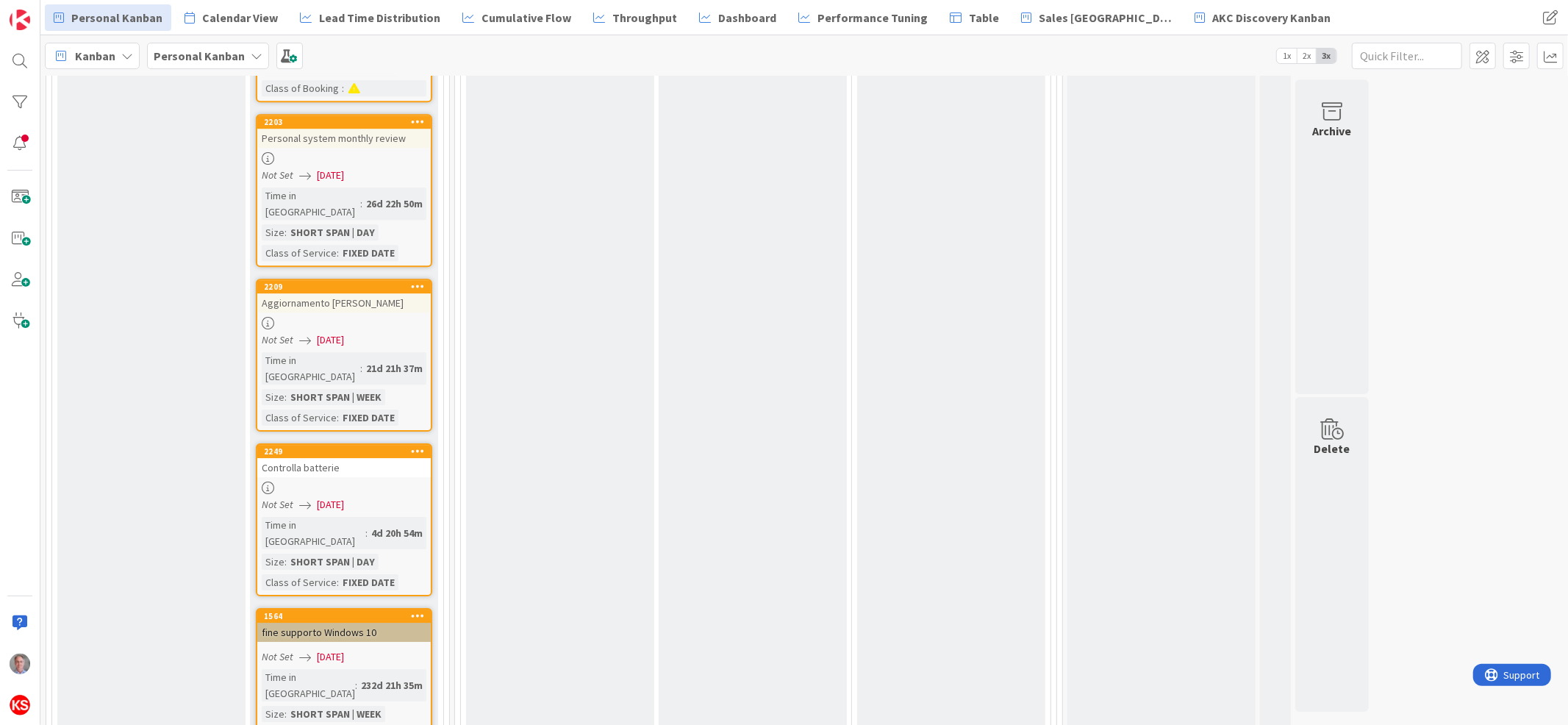
scroll to position [3291, 0]
